Goal: Find specific page/section: Find specific page/section

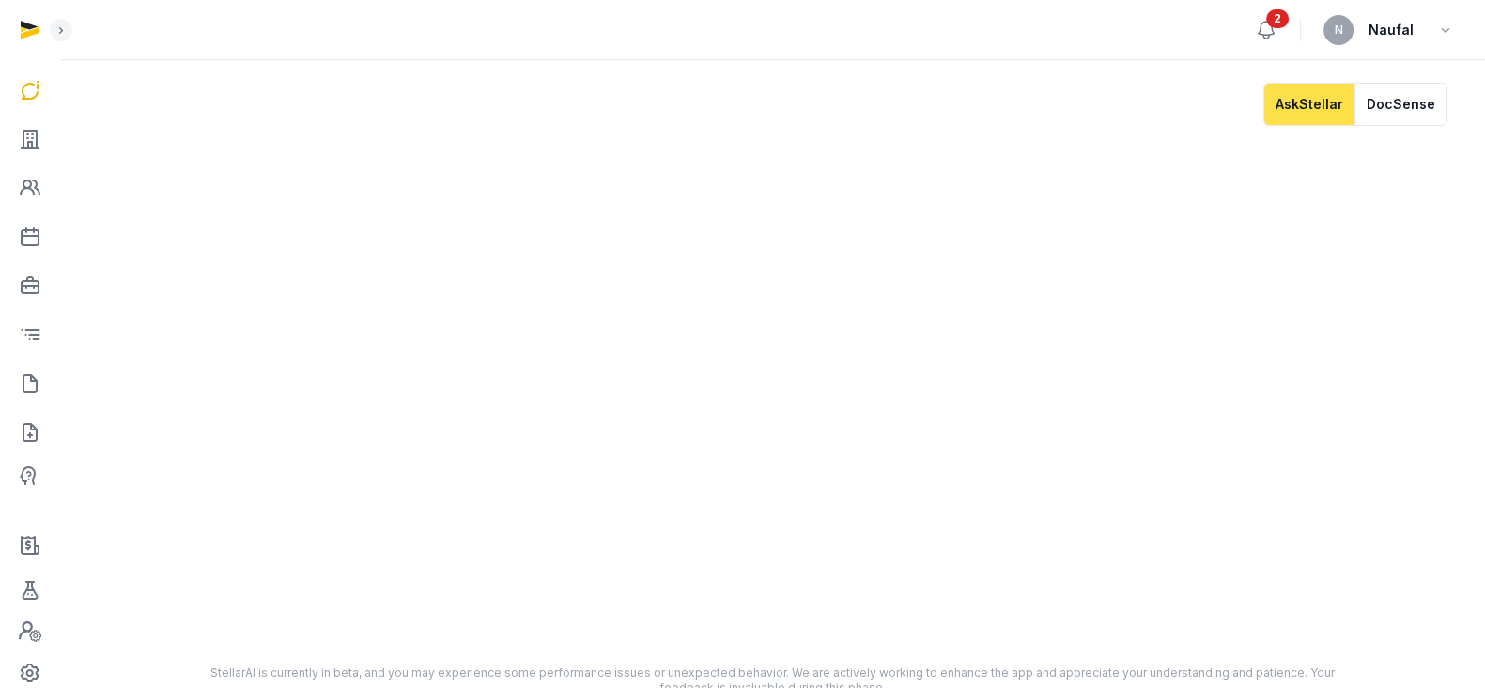
click at [1266, 23] on icon at bounding box center [1267, 30] width 16 height 17
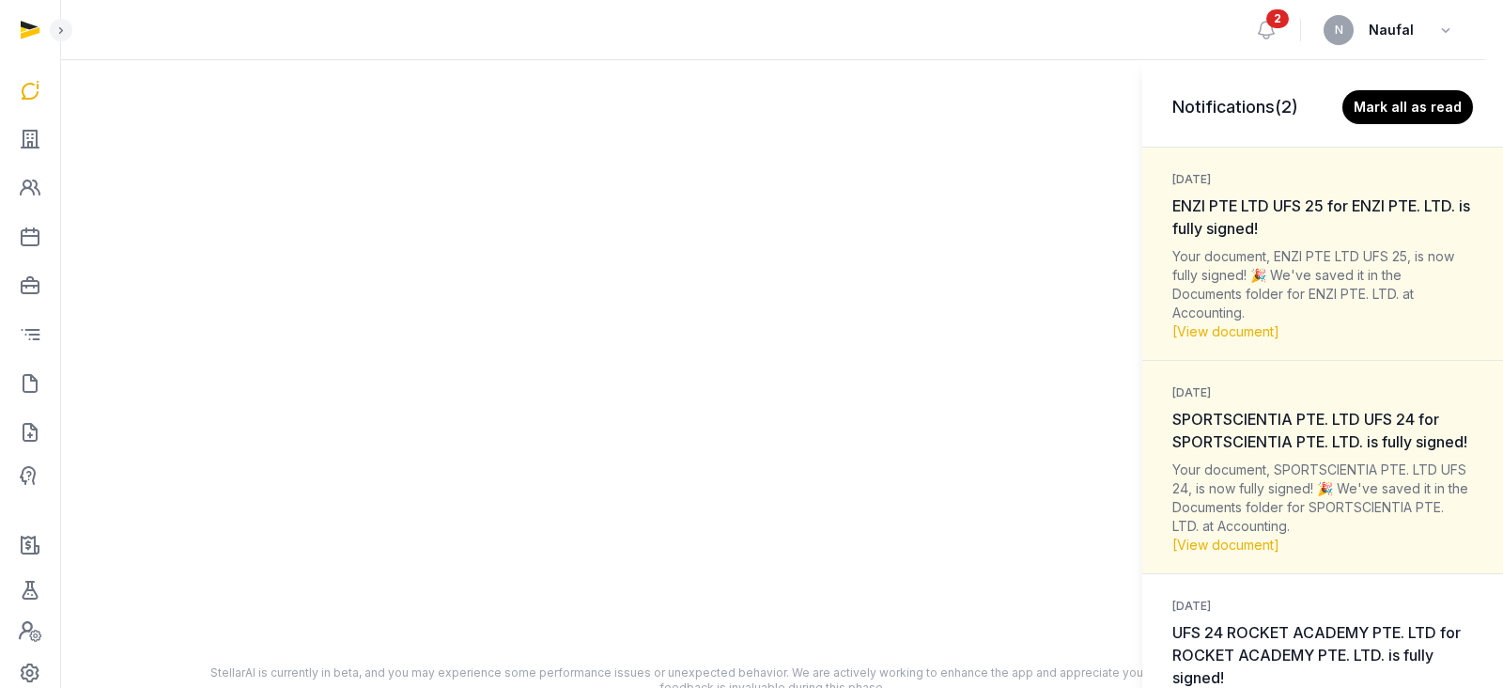
click at [29, 143] on div "Notifications (2) [PERSON_NAME] all as read [DATE] ENZI PTE LTD UFS 25 for ENZI…" at bounding box center [751, 344] width 1503 height 688
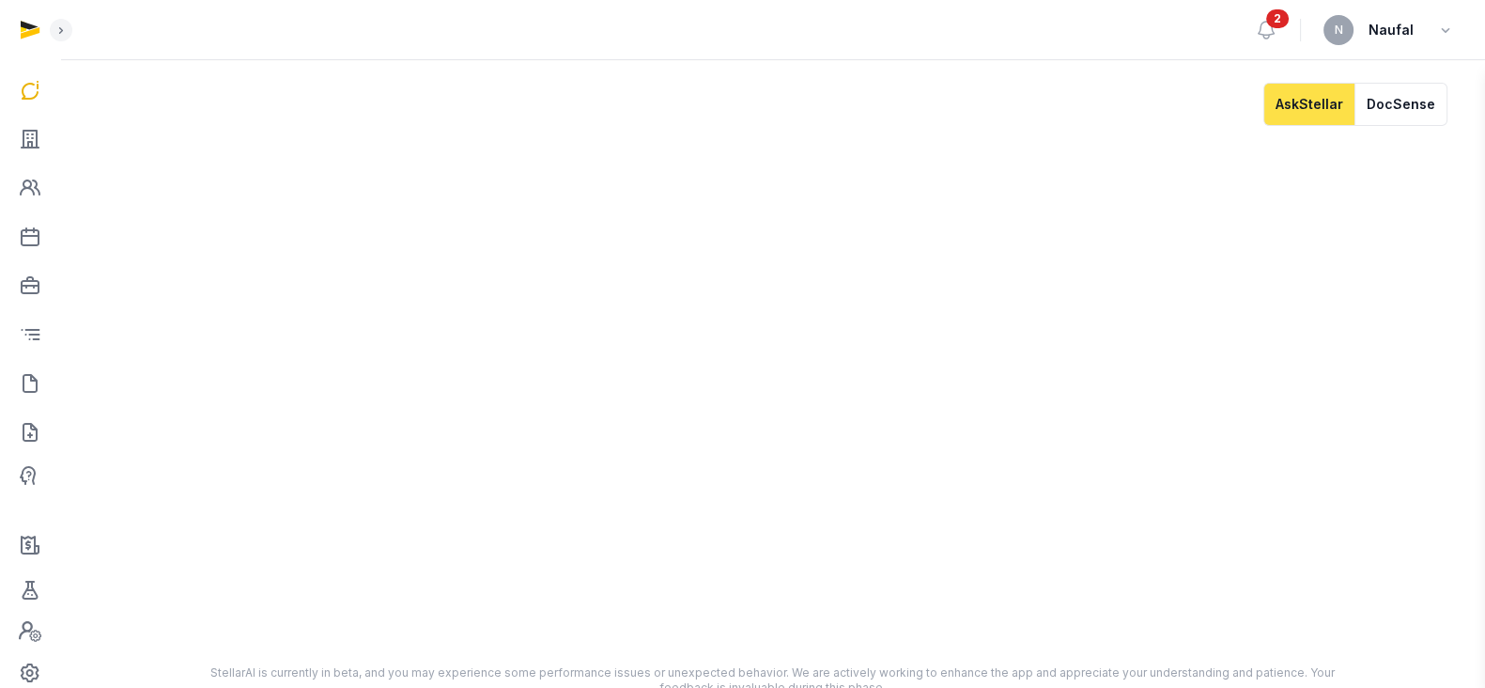
click at [29, 143] on div "Notifications (2) [PERSON_NAME] all as read [DATE] ENZI PTE LTD UFS 25 for ENZI…" at bounding box center [742, 344] width 1485 height 688
click at [31, 143] on icon at bounding box center [30, 139] width 23 height 30
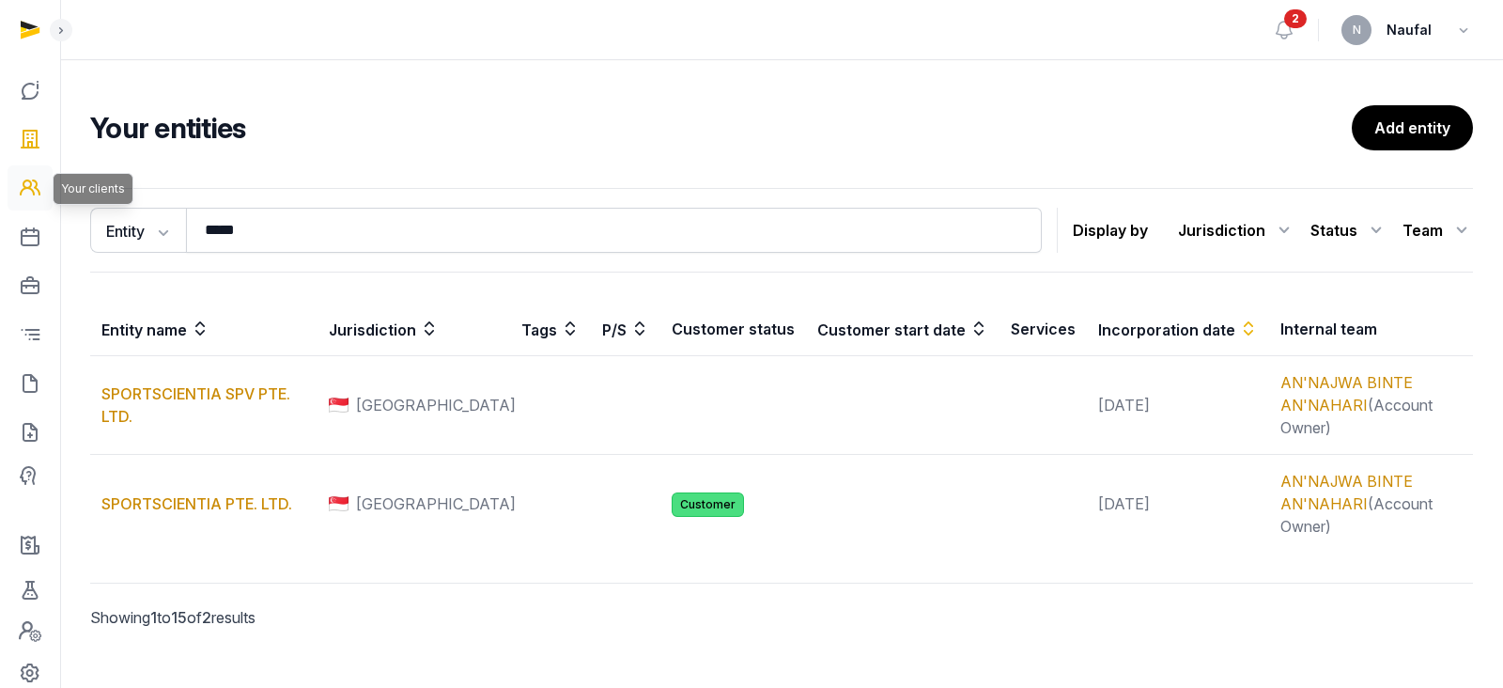
click at [32, 189] on icon at bounding box center [30, 188] width 23 height 30
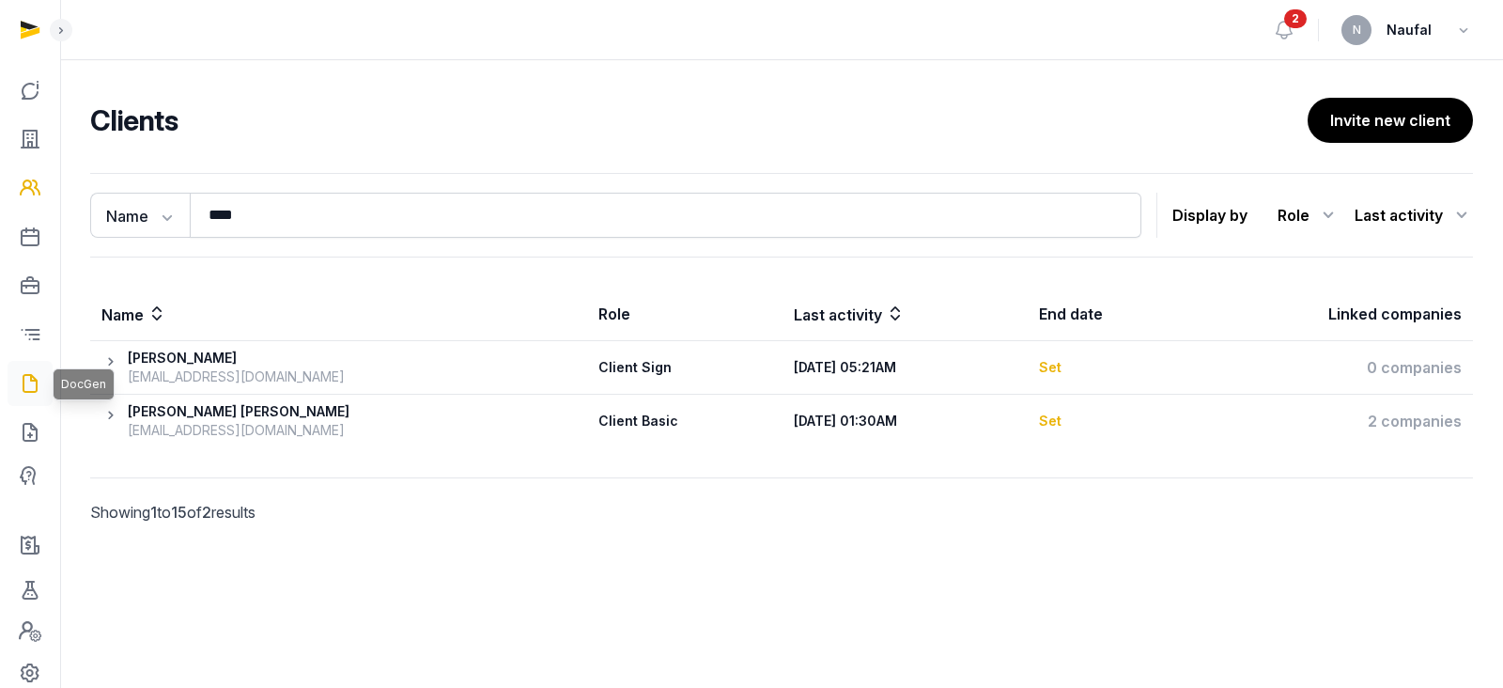
click at [20, 384] on icon at bounding box center [30, 383] width 23 height 30
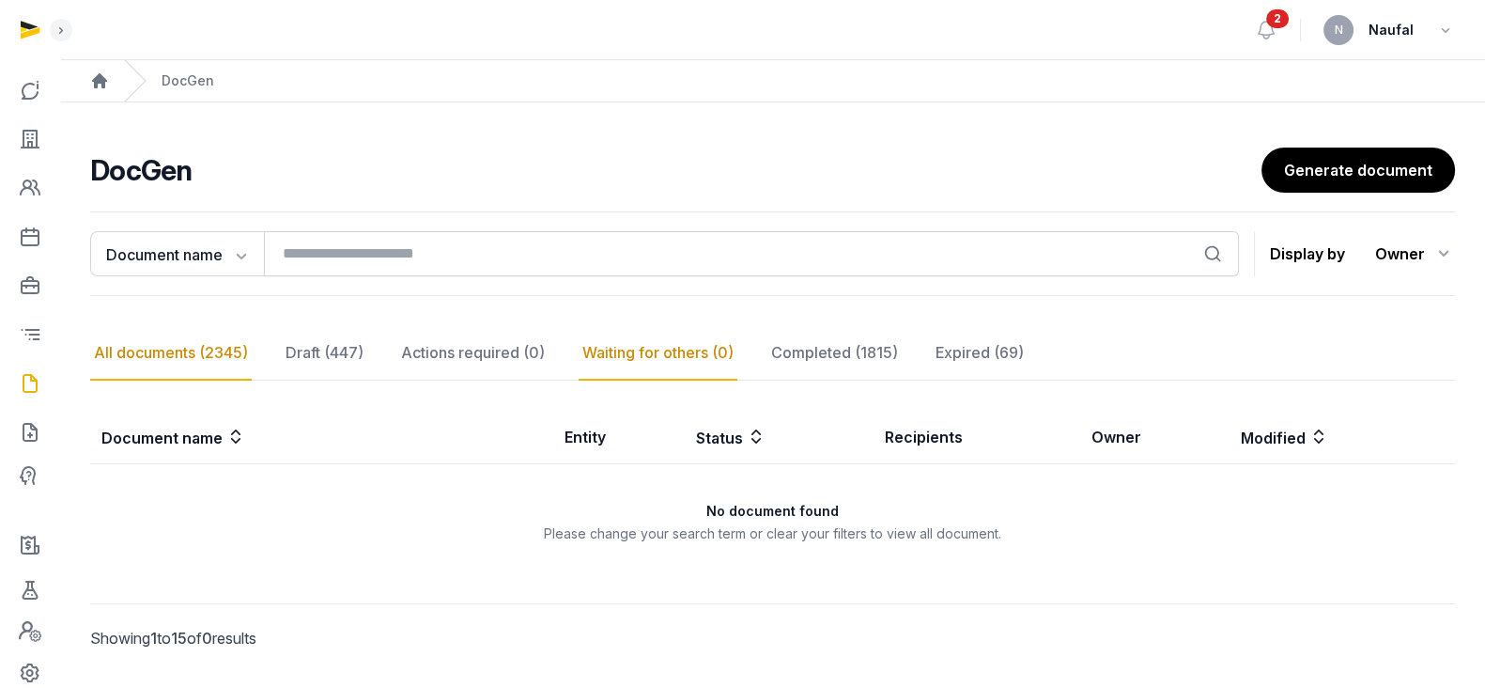
click at [188, 341] on div "All documents (2345)" at bounding box center [171, 353] width 162 height 54
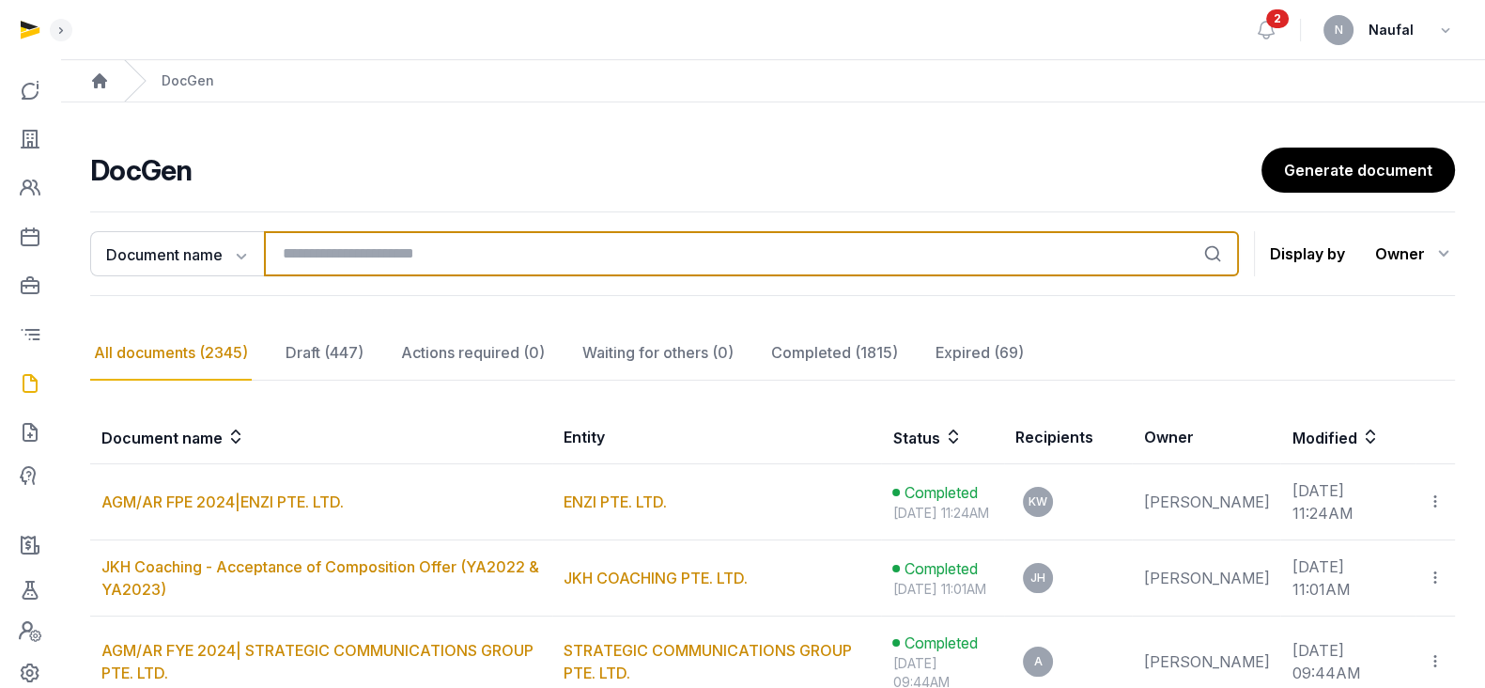
click at [433, 259] on input "search" at bounding box center [751, 253] width 975 height 45
type input "*****"
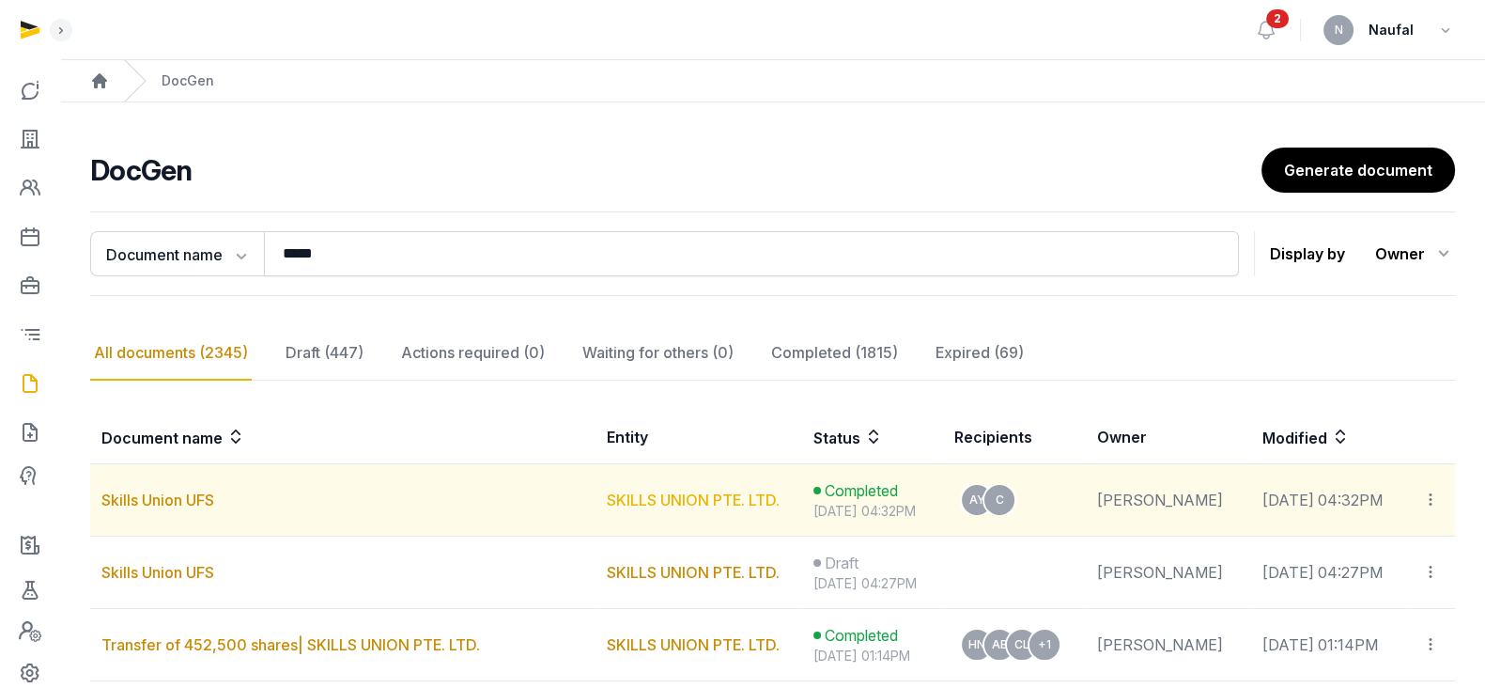
click at [607, 490] on link "SKILLS UNION PTE. LTD." at bounding box center [693, 499] width 173 height 19
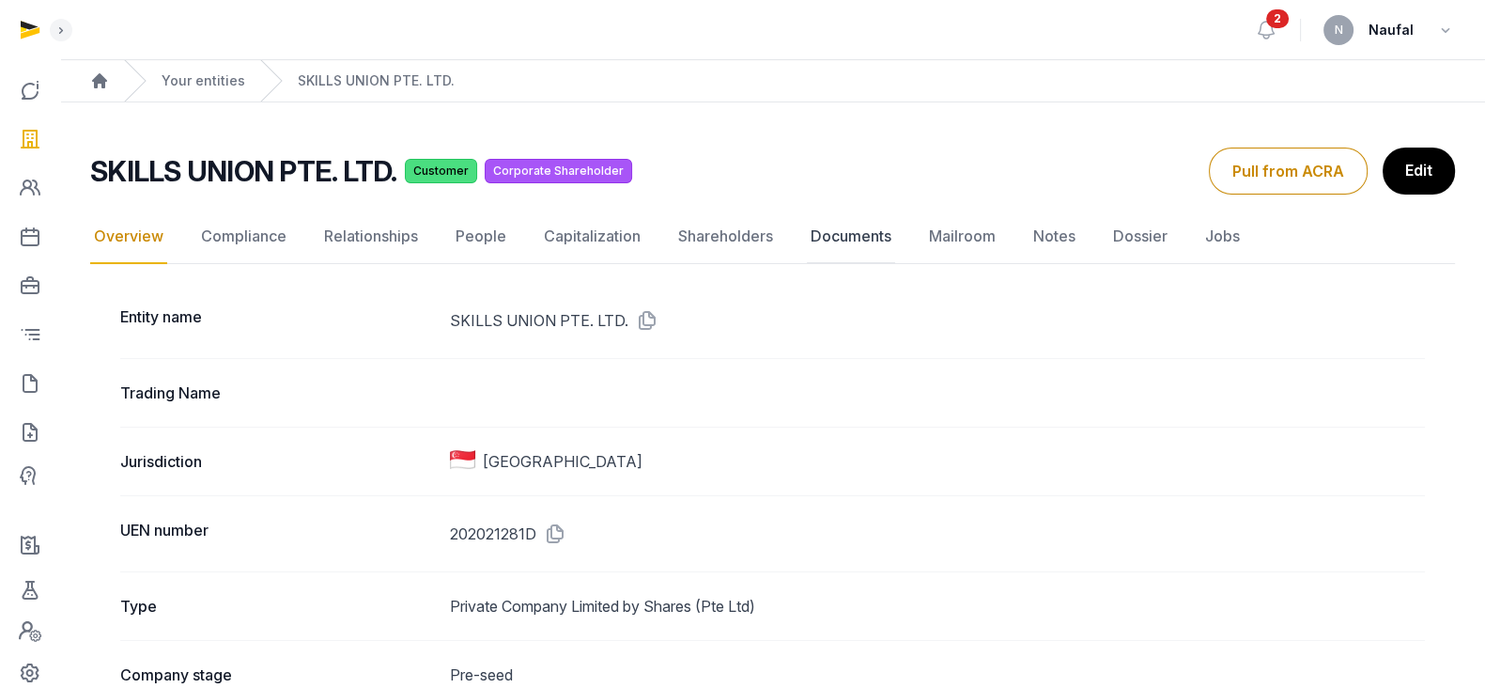
click at [836, 241] on link "Documents" at bounding box center [851, 237] width 88 height 54
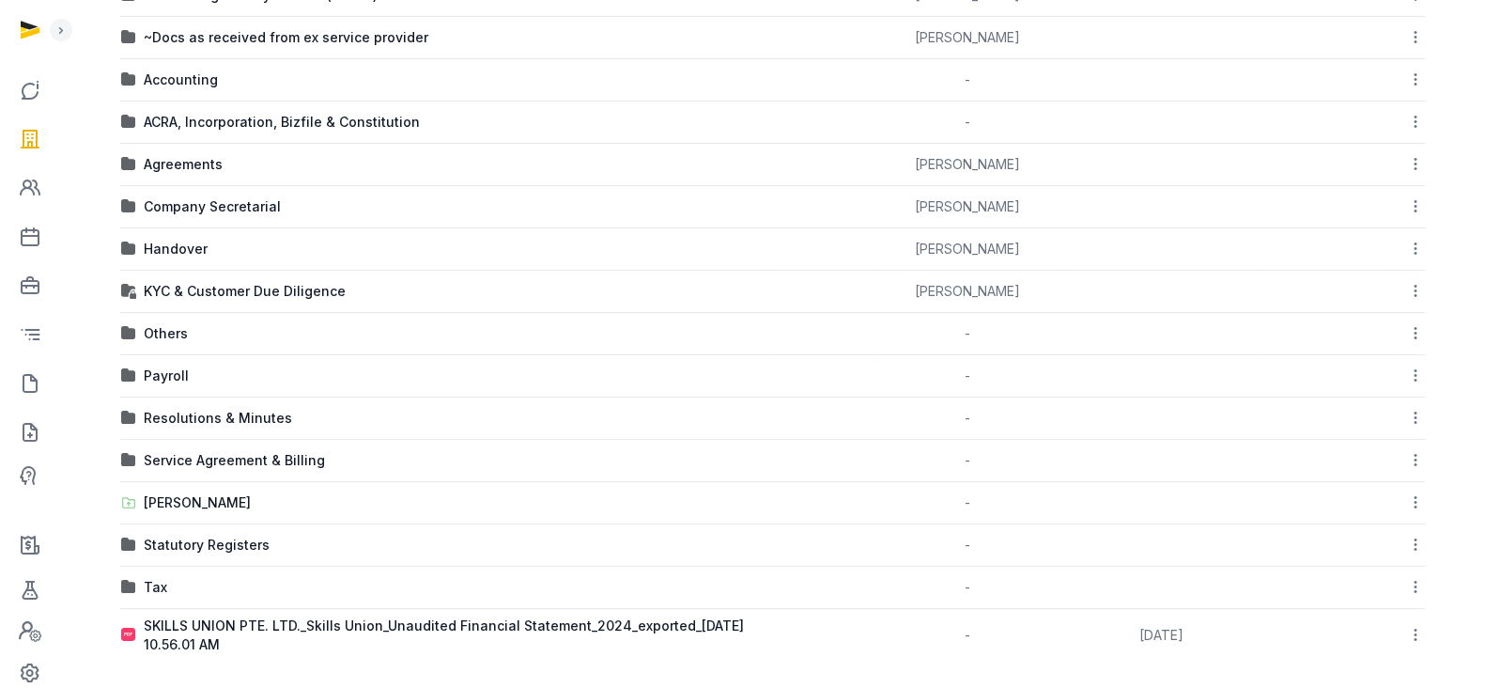
scroll to position [429, 0]
